Goal: Transaction & Acquisition: Purchase product/service

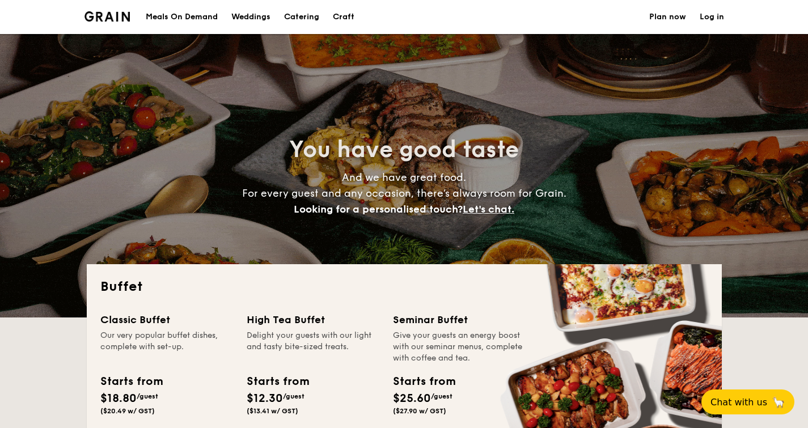
select select
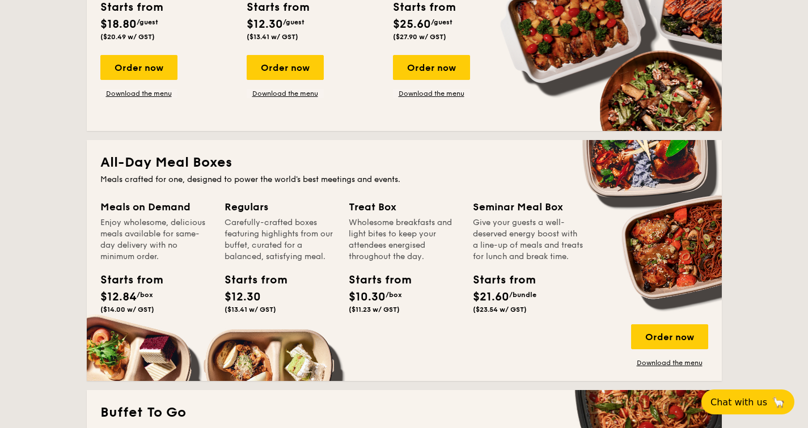
scroll to position [749, 0]
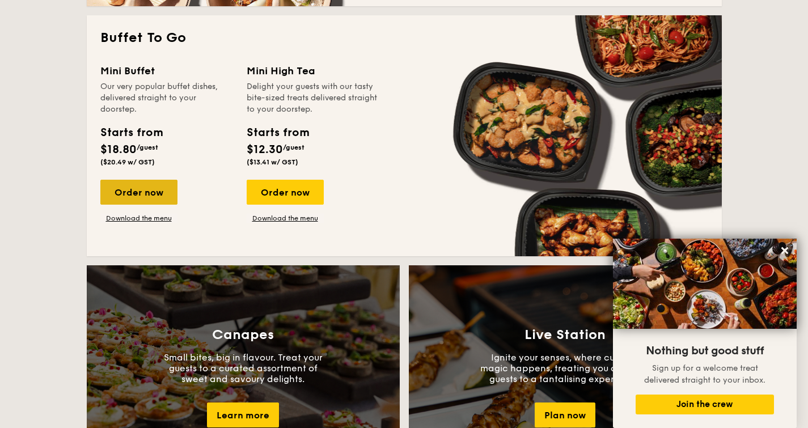
click at [139, 189] on div "Order now" at bounding box center [138, 192] width 77 height 25
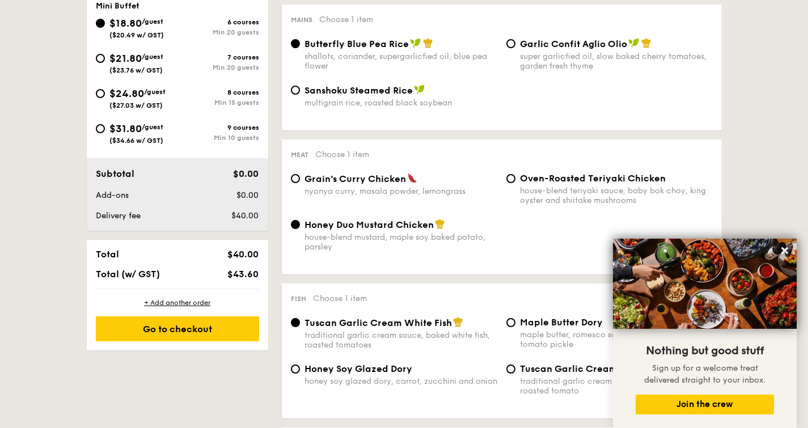
scroll to position [467, 0]
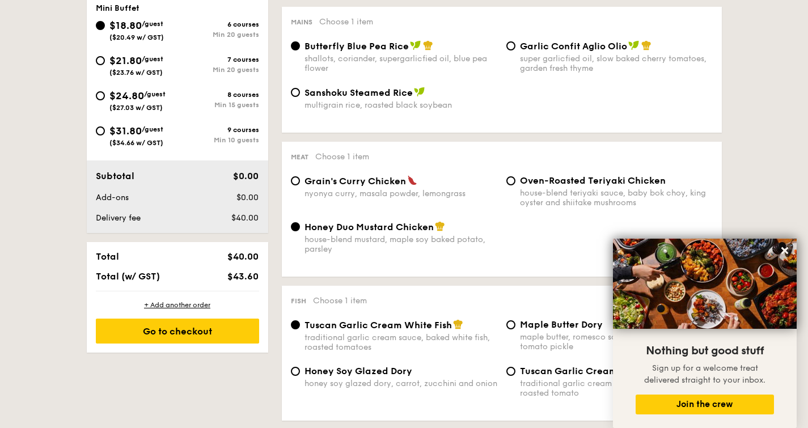
click at [129, 66] on span "$21.80" at bounding box center [125, 60] width 32 height 12
click at [105, 65] on input "$21.80 /guest ($23.76 w/ GST) 7 courses Min 20 guests" at bounding box center [100, 60] width 9 height 9
radio input "true"
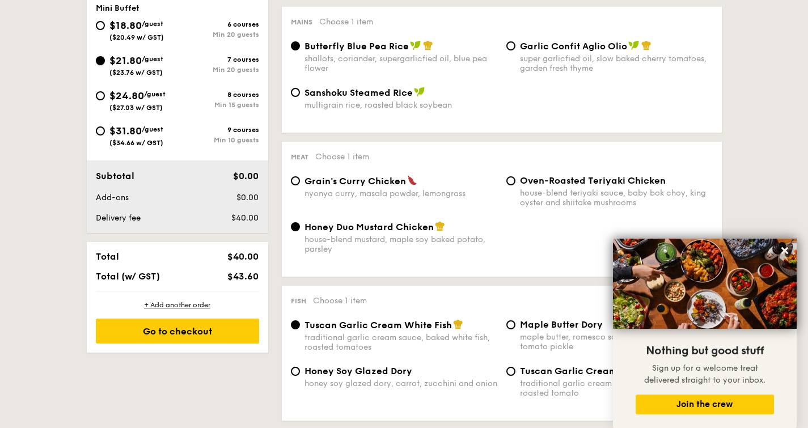
radio input "false"
radio input "true"
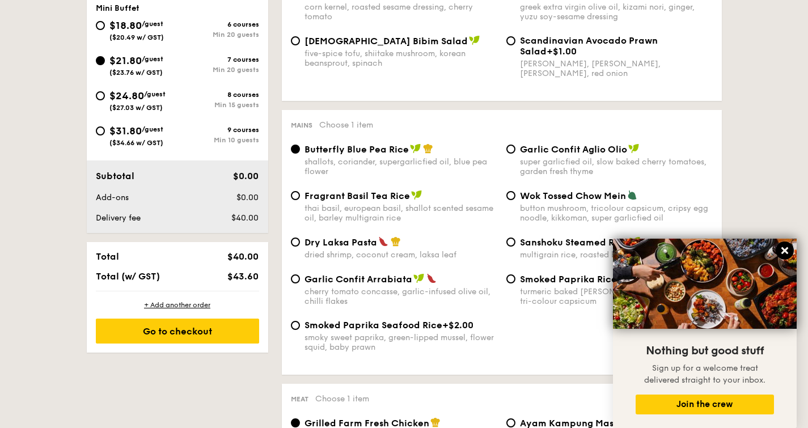
click at [788, 247] on icon at bounding box center [785, 250] width 10 height 10
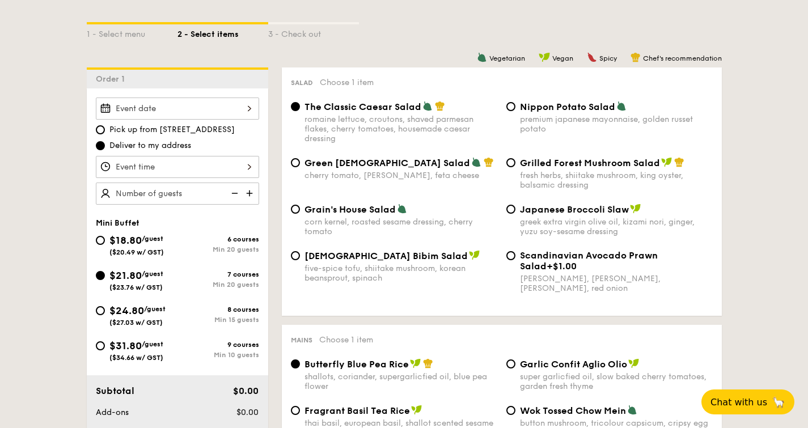
scroll to position [266, 0]
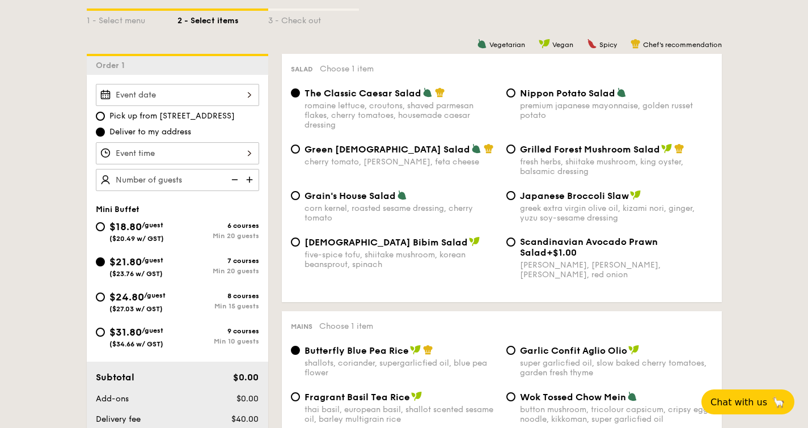
click at [514, 153] on div "Grilled Forest Mushroom Salad fresh herbs, shiitake mushroom, king oyster, bals…" at bounding box center [609, 159] width 215 height 33
click at [512, 149] on input "Grilled Forest Mushroom Salad fresh herbs, shiitake mushroom, king oyster, bals…" at bounding box center [510, 149] width 9 height 9
radio input "true"
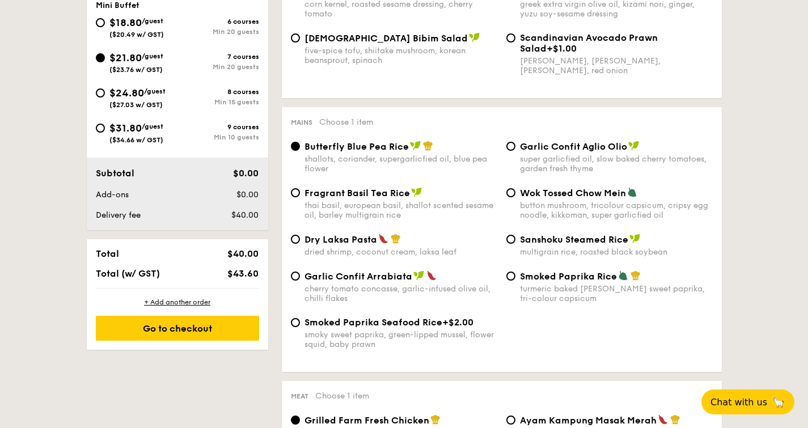
scroll to position [486, 0]
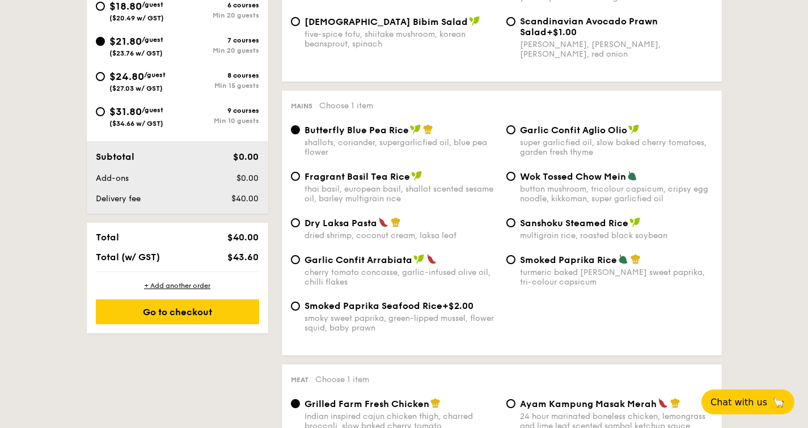
click at [517, 260] on div "Smoked Paprika Rice turmeric baked [PERSON_NAME] sweet paprika, tri-colour caps…" at bounding box center [609, 270] width 215 height 33
click at [510, 262] on input "Smoked Paprika Rice turmeric baked [PERSON_NAME] sweet paprika, tri-colour caps…" at bounding box center [510, 259] width 9 height 9
radio input "true"
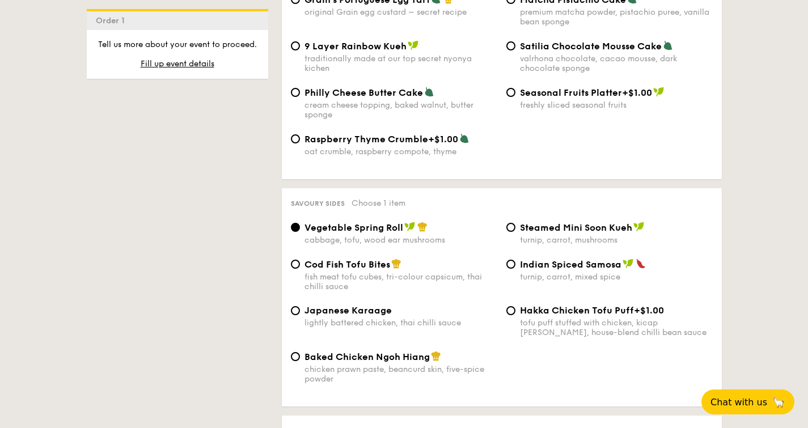
scroll to position [1796, 0]
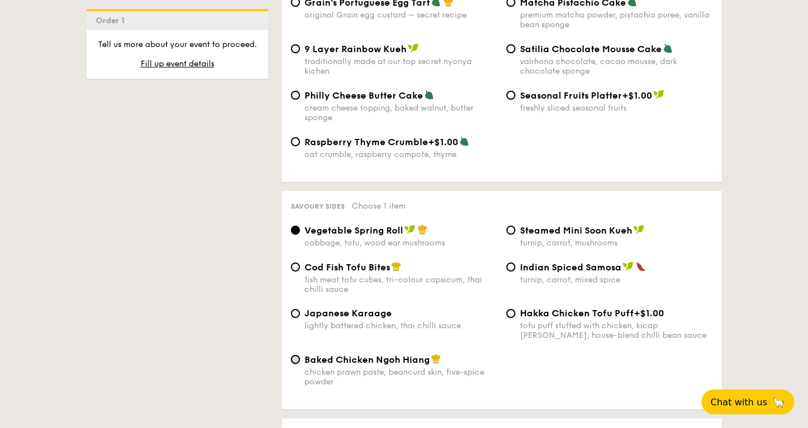
click at [294, 364] on input "Baked Chicken Ngoh Hiang chicken prawn paste, beancurd skin, five-spice powder" at bounding box center [295, 359] width 9 height 9
radio input "true"
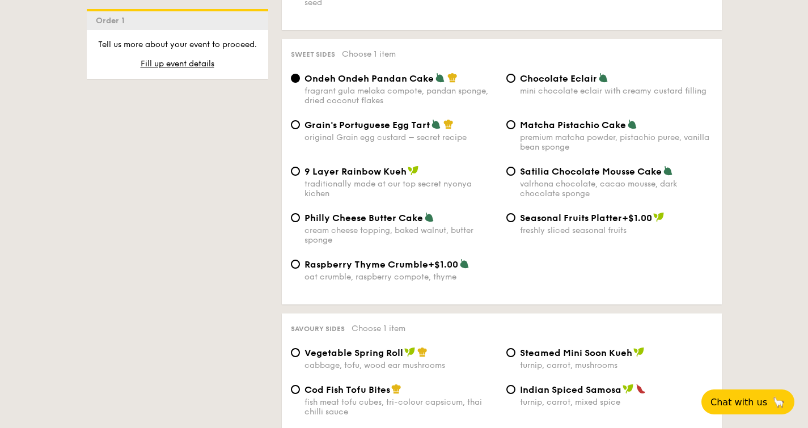
scroll to position [1624, 0]
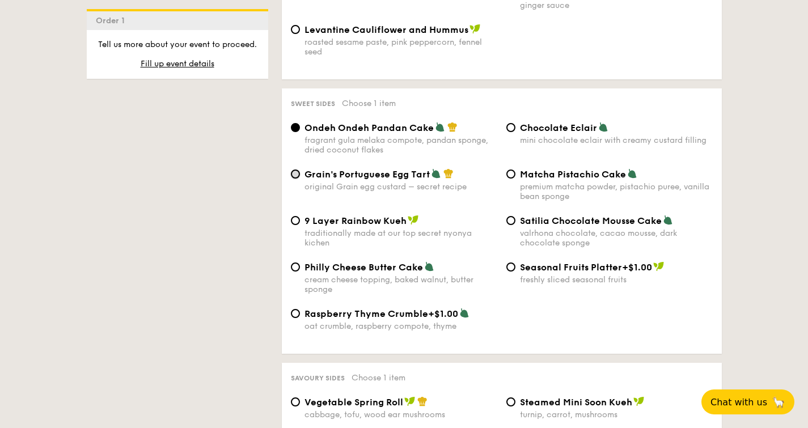
click at [295, 174] on input "Grain's Portuguese Egg Tart original Grain egg custard – secret recipe" at bounding box center [295, 174] width 9 height 9
radio input "true"
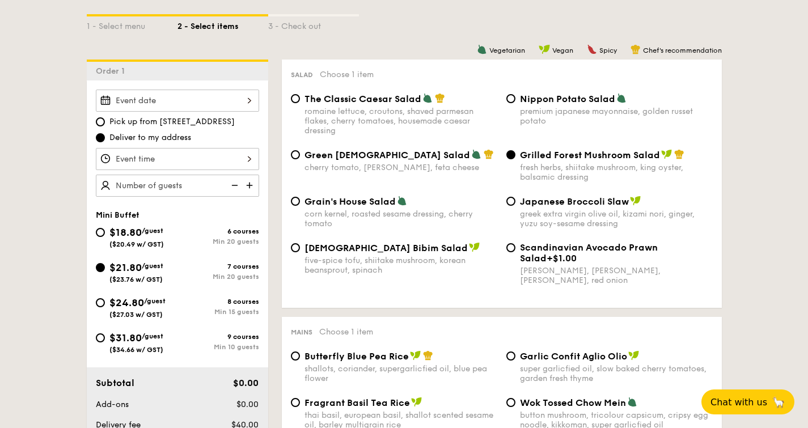
scroll to position [239, 0]
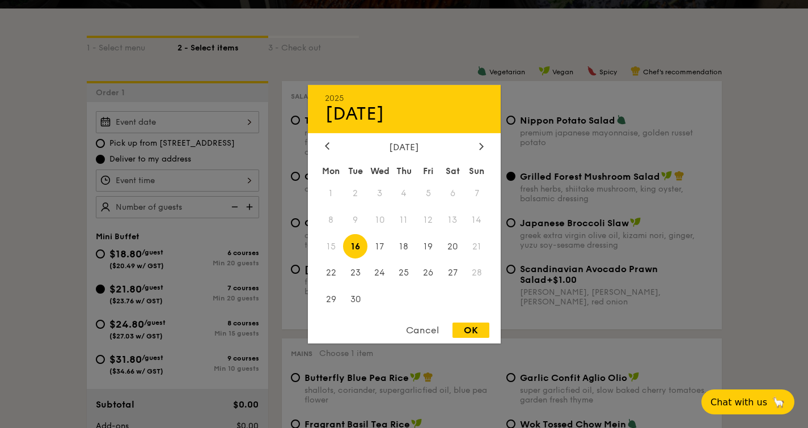
click at [251, 119] on div "2025 Sep [DATE] Tue Wed Thu Fri Sat Sun 1 2 3 4 5 6 7 8 9 10 11 12 13 14 15 16 …" at bounding box center [177, 122] width 163 height 22
click at [400, 272] on span "25" at bounding box center [404, 273] width 24 height 24
click at [248, 177] on div at bounding box center [404, 214] width 808 height 428
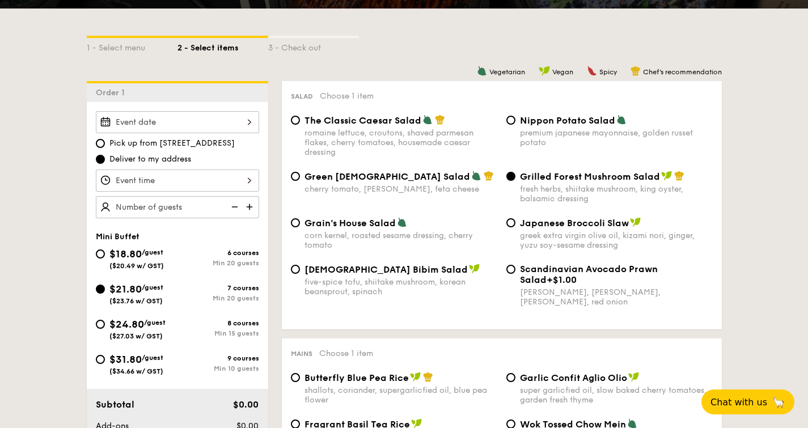
click at [249, 181] on div at bounding box center [177, 181] width 163 height 22
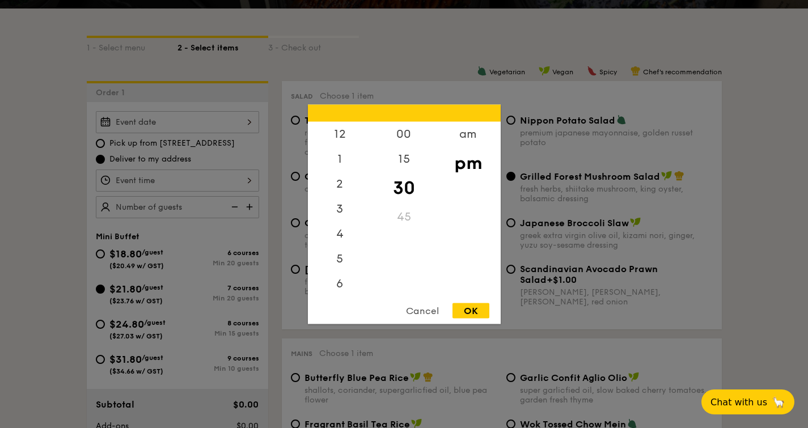
scroll to position [50, 0]
click at [374, 279] on div "00 15 30 45" at bounding box center [404, 207] width 64 height 173
click at [372, 282] on div "00 15 30 45" at bounding box center [404, 207] width 64 height 173
click at [349, 281] on div "11" at bounding box center [340, 281] width 64 height 25
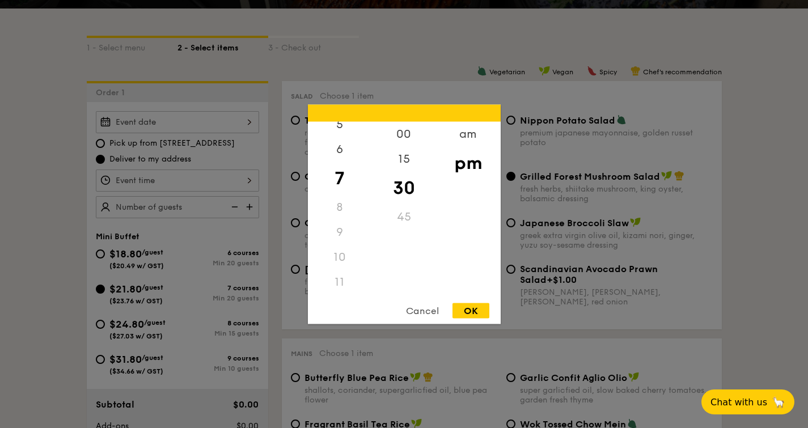
click at [334, 280] on div "11" at bounding box center [340, 281] width 64 height 25
click at [342, 281] on div "11" at bounding box center [340, 281] width 64 height 25
click at [341, 278] on div "11" at bounding box center [340, 281] width 64 height 25
click at [468, 138] on div "am" at bounding box center [468, 137] width 64 height 33
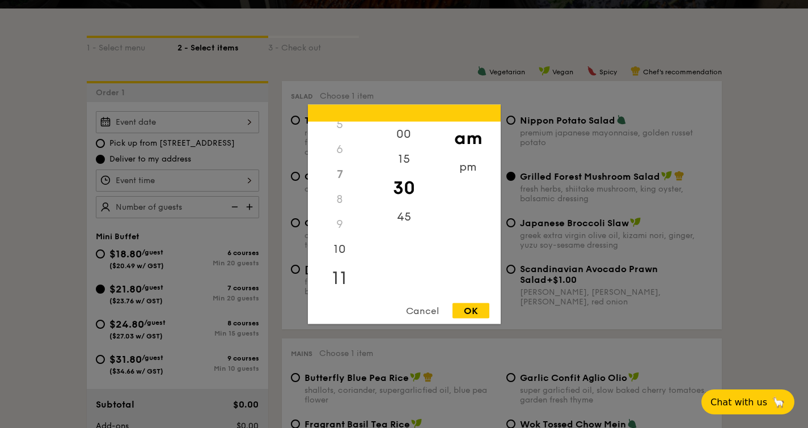
click at [339, 284] on div "11" at bounding box center [340, 277] width 64 height 33
click at [406, 138] on div "00" at bounding box center [404, 137] width 64 height 33
click at [480, 310] on div "OK" at bounding box center [470, 310] width 37 height 15
type input "11:00AM"
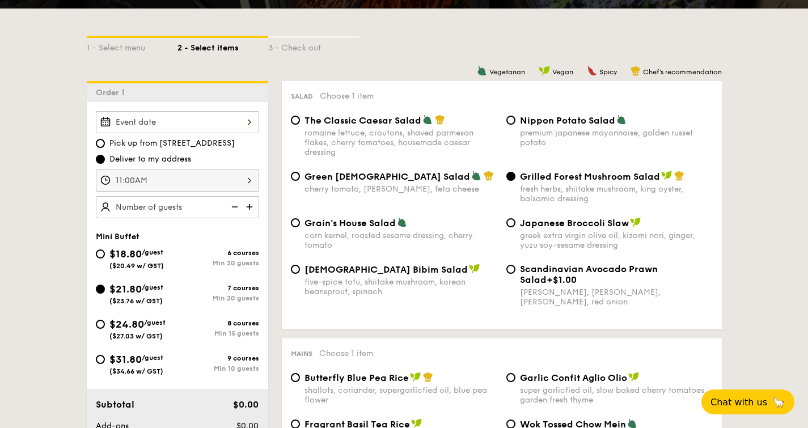
click at [253, 210] on img at bounding box center [250, 207] width 17 height 22
click at [236, 201] on img at bounding box center [233, 207] width 17 height 22
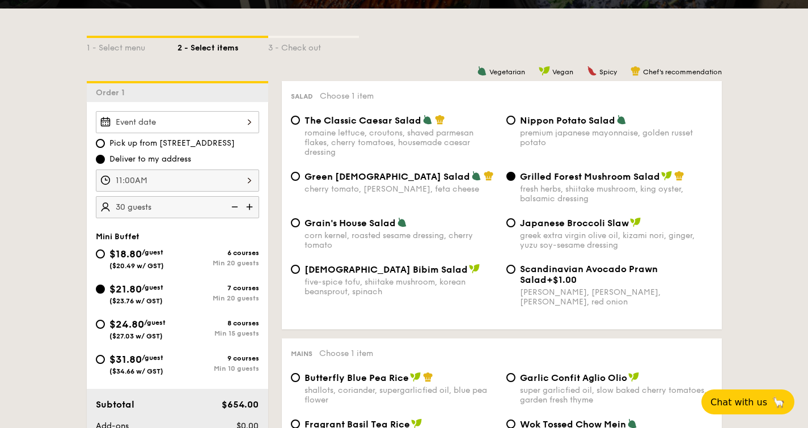
click at [236, 201] on img at bounding box center [233, 207] width 17 height 22
type input "20 guests"
click at [236, 201] on img at bounding box center [233, 207] width 17 height 22
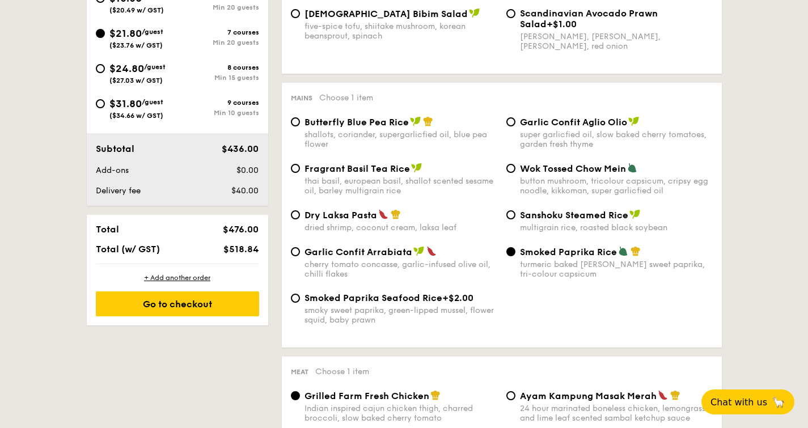
scroll to position [541, 0]
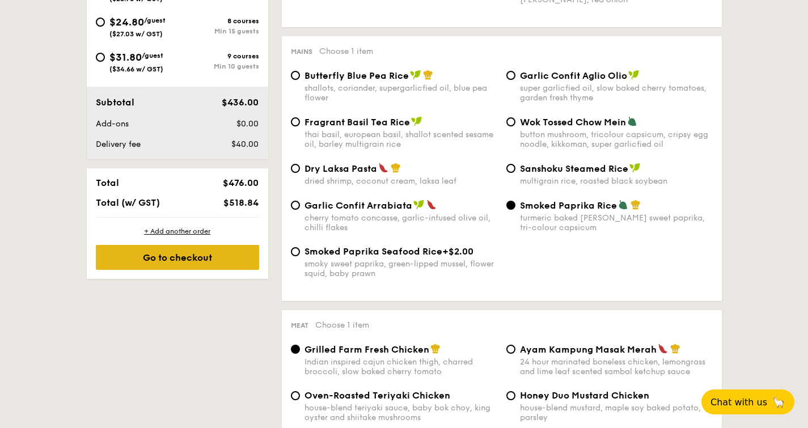
click at [213, 255] on div "Go to checkout" at bounding box center [177, 257] width 163 height 25
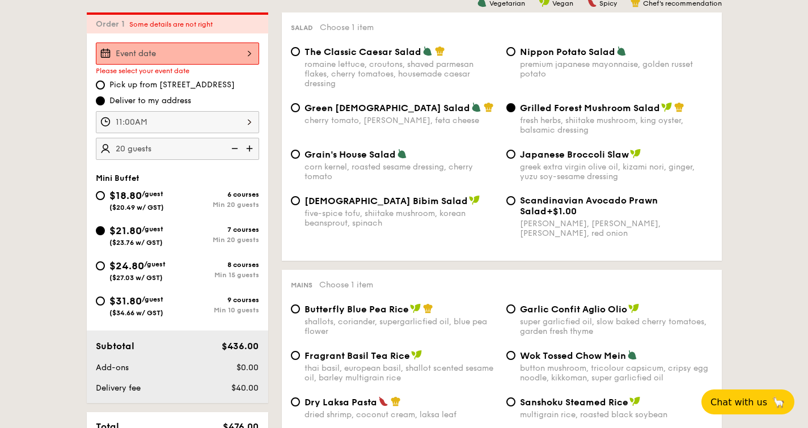
scroll to position [303, 0]
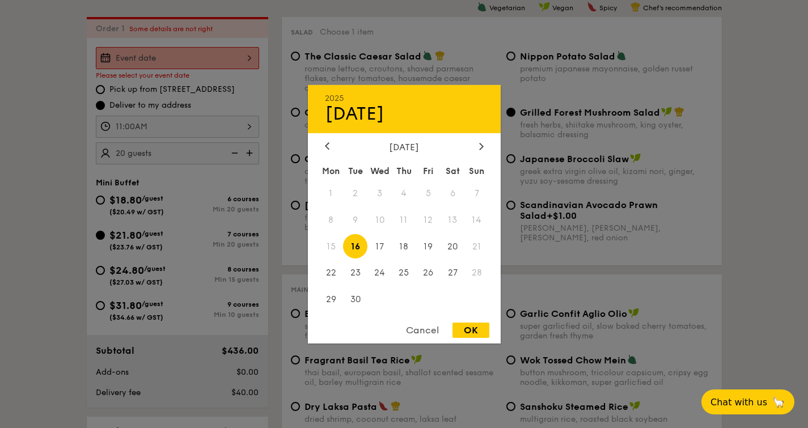
click at [231, 61] on div "2025 Sep [DATE] Tue Wed Thu Fri Sat Sun 1 2 3 4 5 6 7 8 9 10 11 12 13 14 15 16 …" at bounding box center [177, 58] width 163 height 22
click at [407, 274] on span "25" at bounding box center [404, 273] width 24 height 24
click at [470, 325] on div "OK" at bounding box center [470, 330] width 37 height 15
type input "[DATE]"
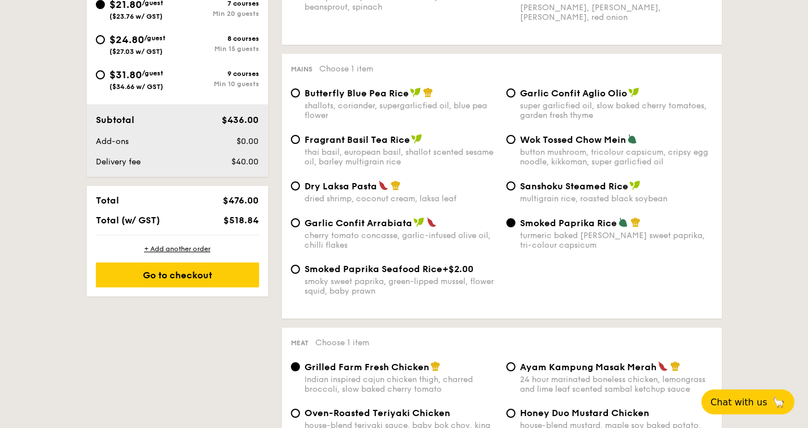
scroll to position [528, 0]
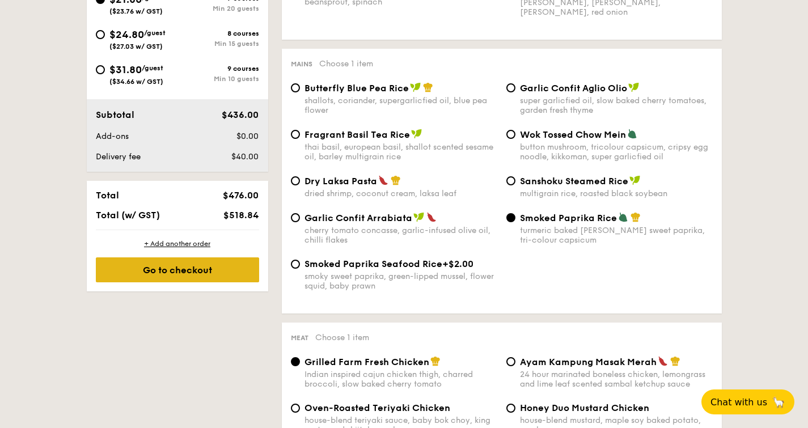
click at [225, 274] on div "Go to checkout" at bounding box center [177, 269] width 163 height 25
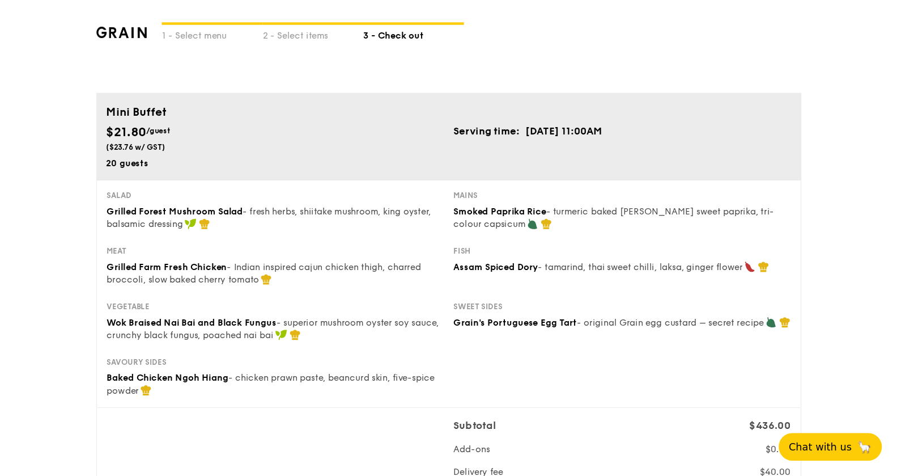
scroll to position [7, 0]
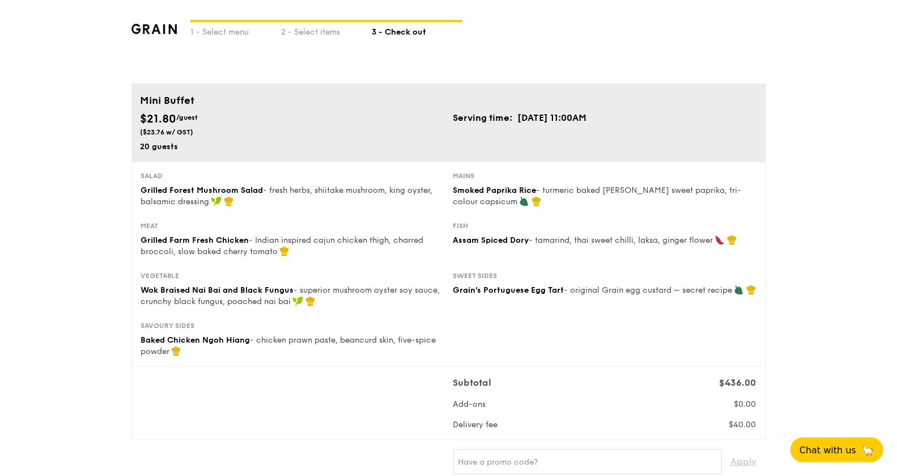
drag, startPoint x: 793, startPoint y: 1, endPoint x: 621, endPoint y: 48, distance: 178.7
click at [621, 48] on div "1 - Select menu 2 - Select items 3 - Check out" at bounding box center [449, 38] width 635 height 91
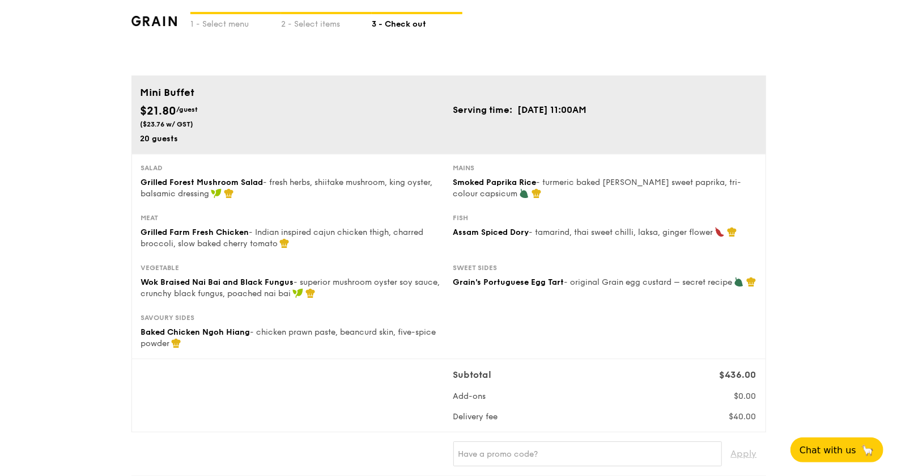
scroll to position [0, 0]
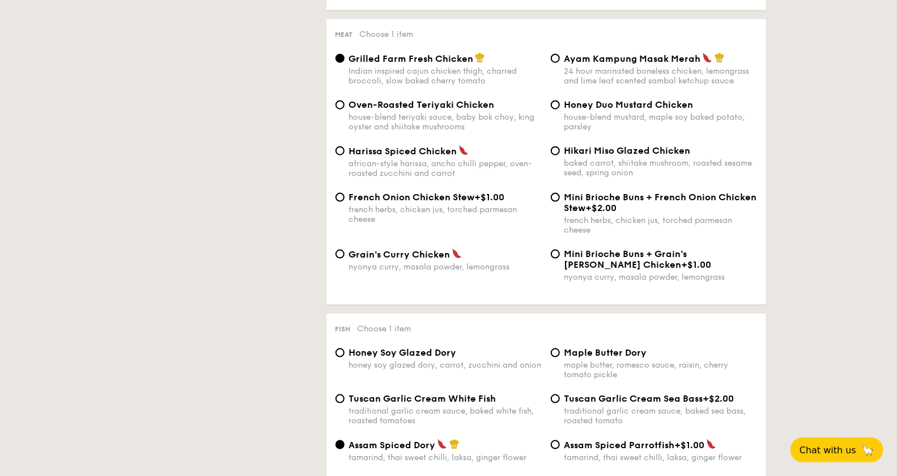
select select
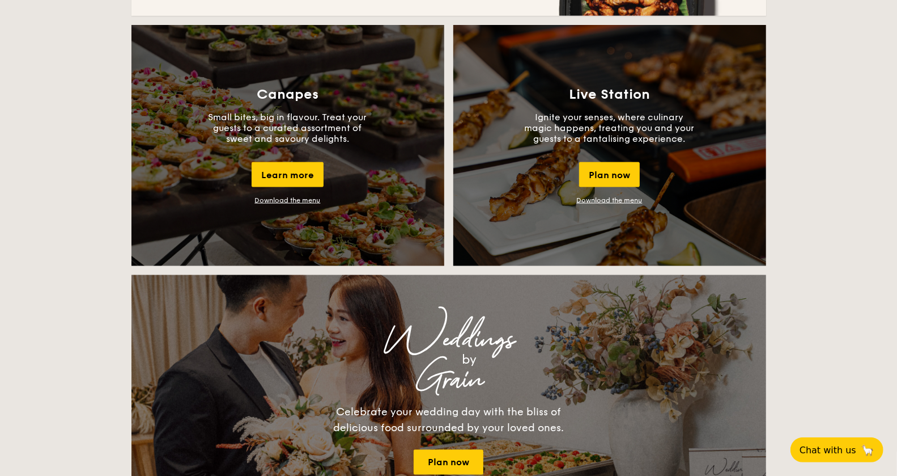
scroll to position [573, 0]
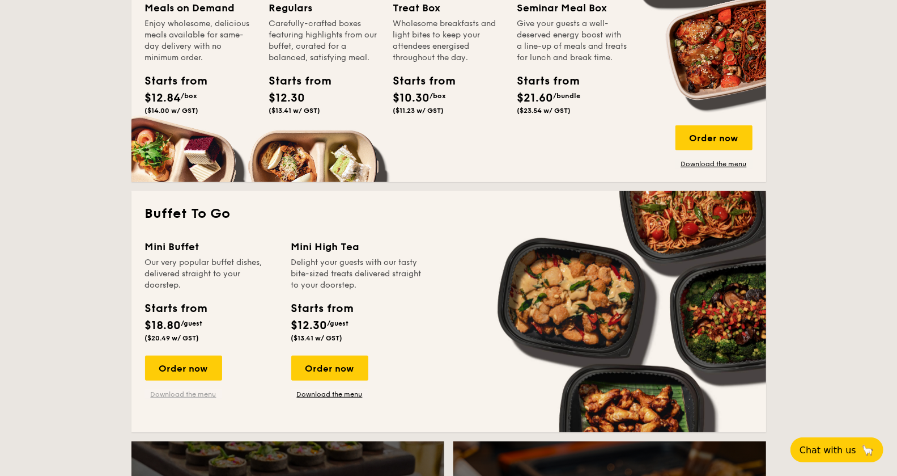
click at [188, 393] on link "Download the menu" at bounding box center [183, 393] width 77 height 9
